Goal: Navigation & Orientation: Find specific page/section

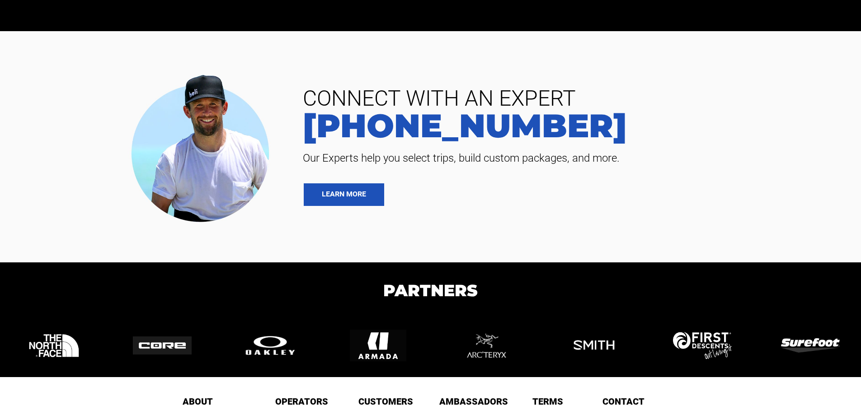
scroll to position [2094, 0]
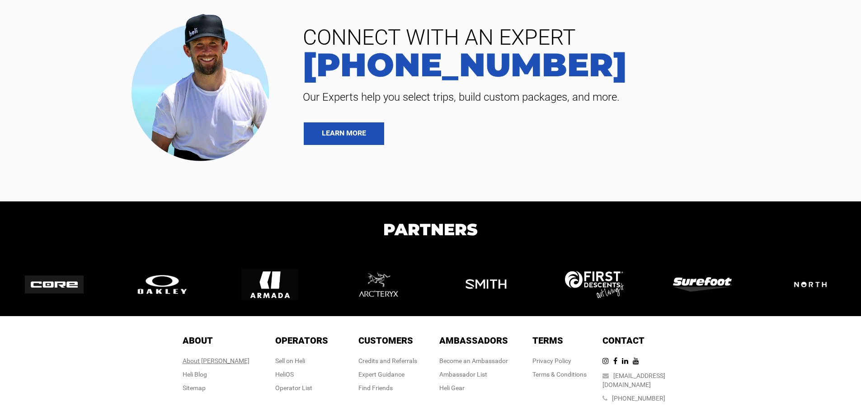
click at [227, 356] on div "About [PERSON_NAME]" at bounding box center [215, 360] width 67 height 9
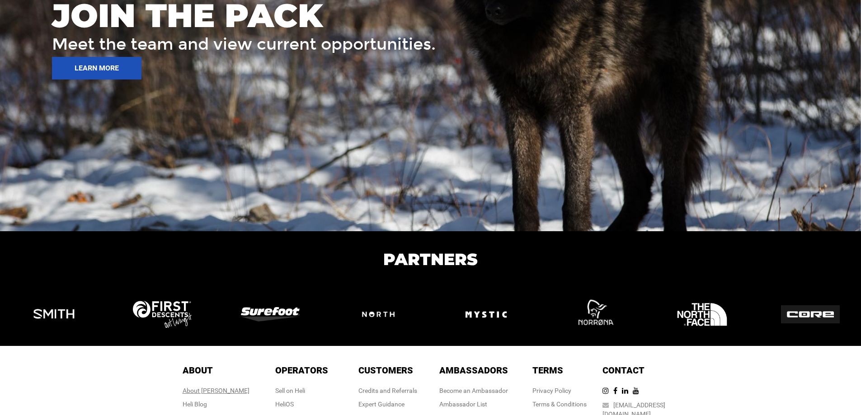
scroll to position [1411, 0]
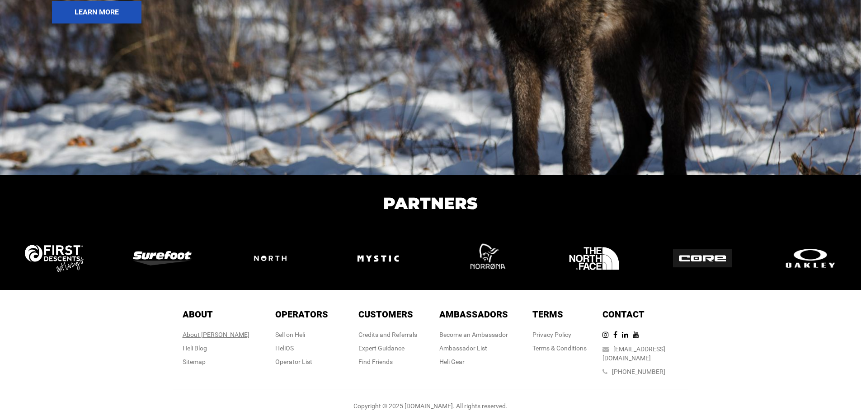
click at [218, 333] on div "About [PERSON_NAME]" at bounding box center [215, 334] width 67 height 9
click at [218, 334] on div "About [PERSON_NAME]" at bounding box center [215, 334] width 67 height 9
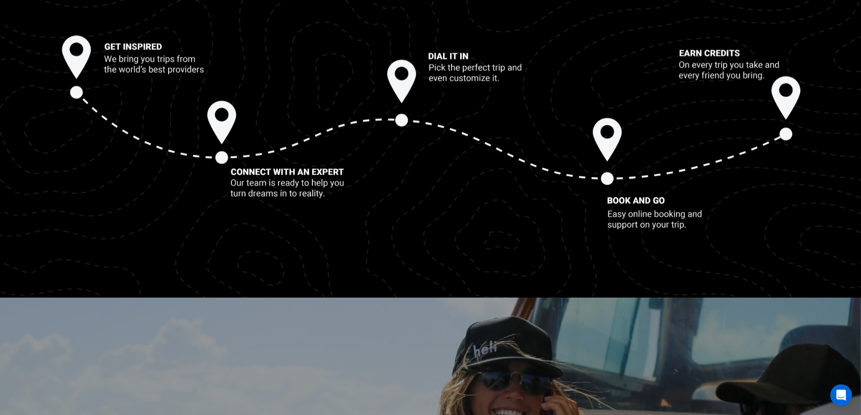
scroll to position [1175, 0]
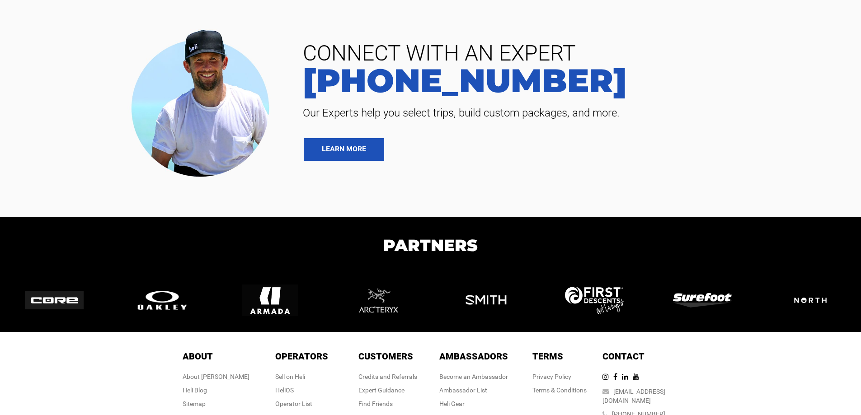
scroll to position [2094, 0]
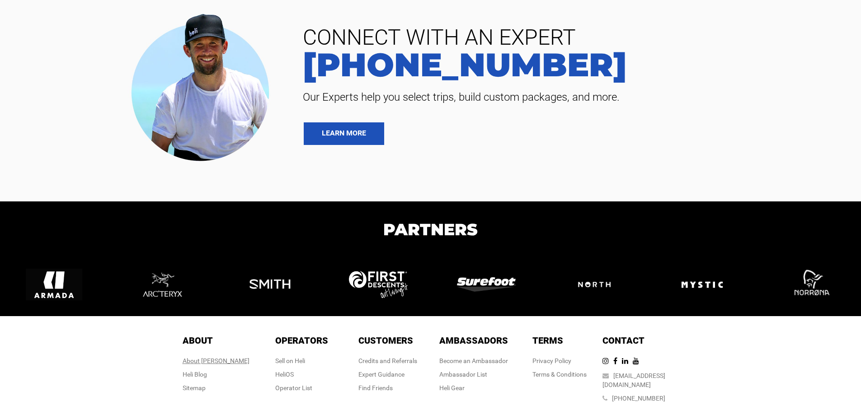
click at [216, 356] on div "About [PERSON_NAME]" at bounding box center [215, 360] width 67 height 9
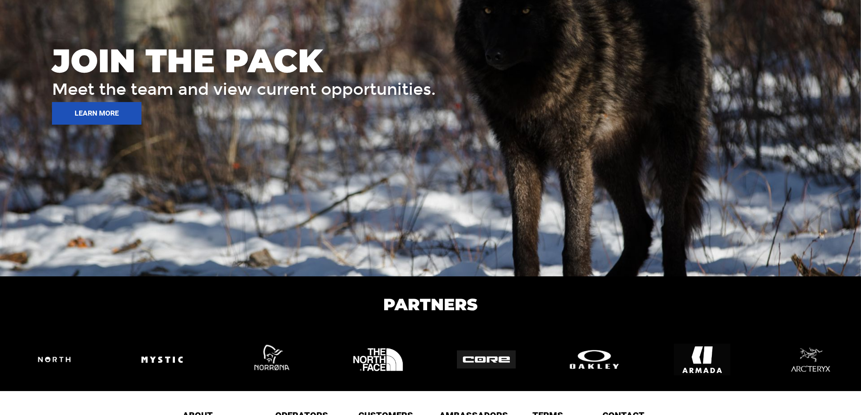
scroll to position [1411, 0]
